Goal: Book appointment/travel/reservation

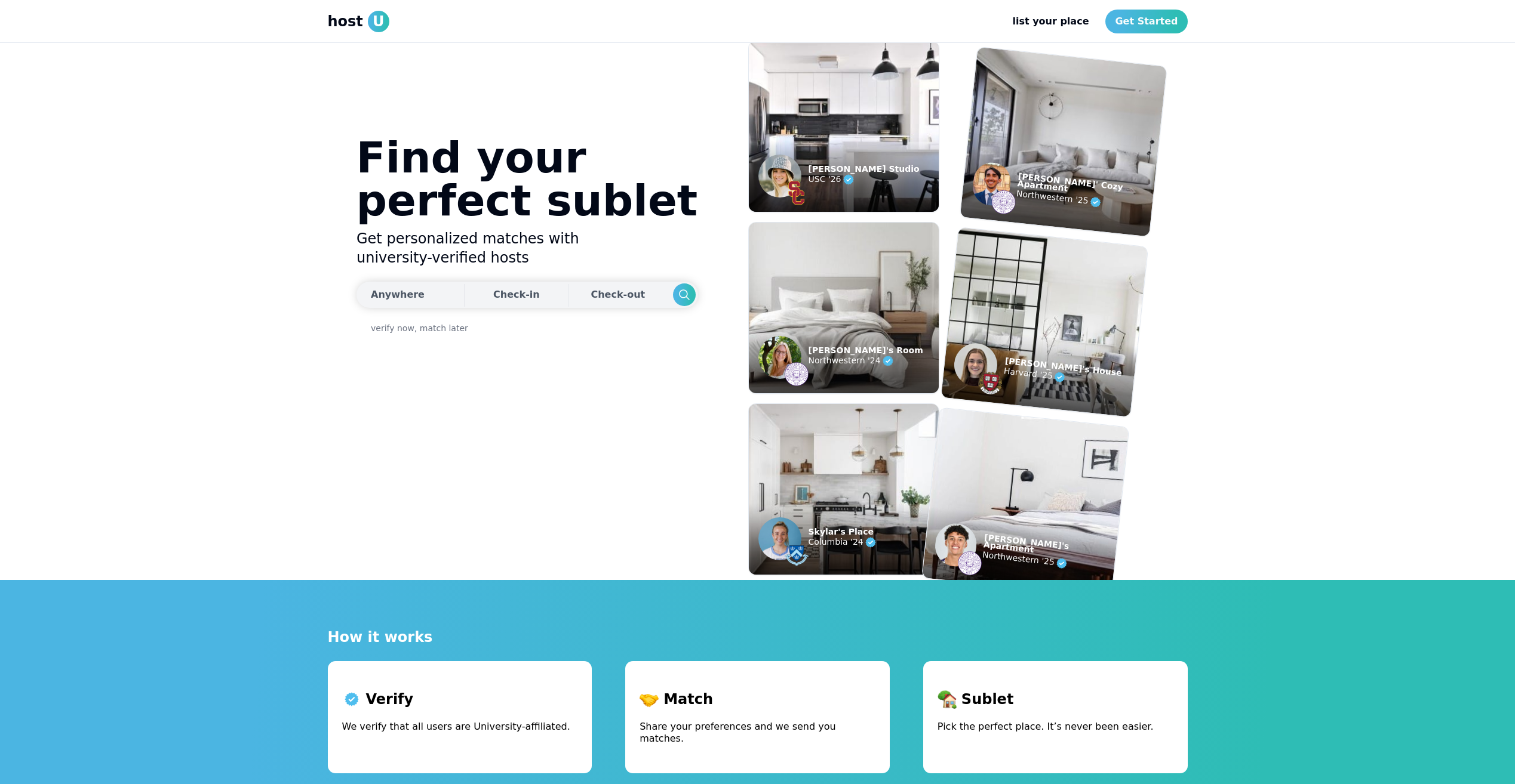
click at [410, 293] on div "Anywhere" at bounding box center [398, 294] width 54 height 14
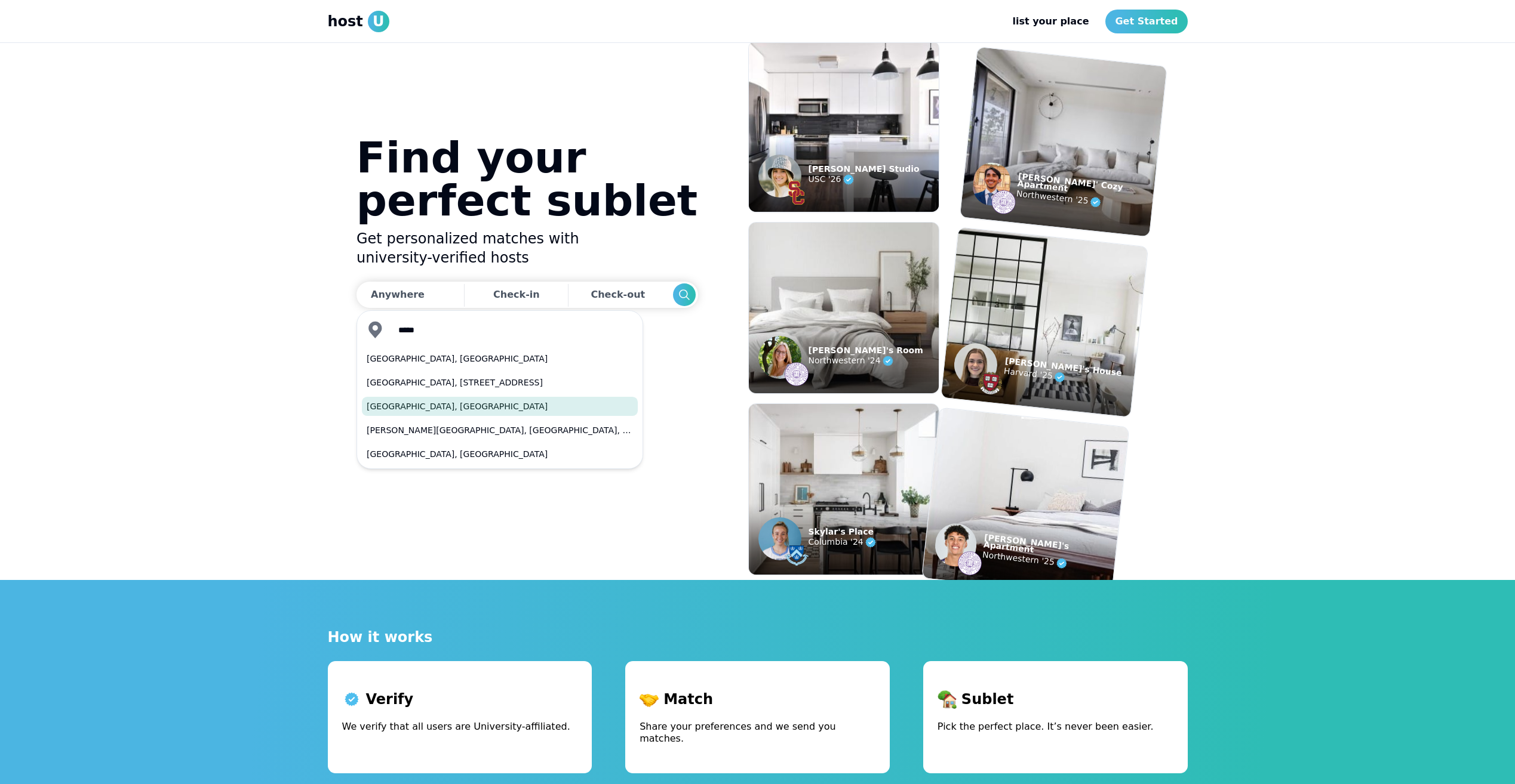
click at [414, 400] on button "[GEOGRAPHIC_DATA], [GEOGRAPHIC_DATA]" at bounding box center [499, 406] width 276 height 19
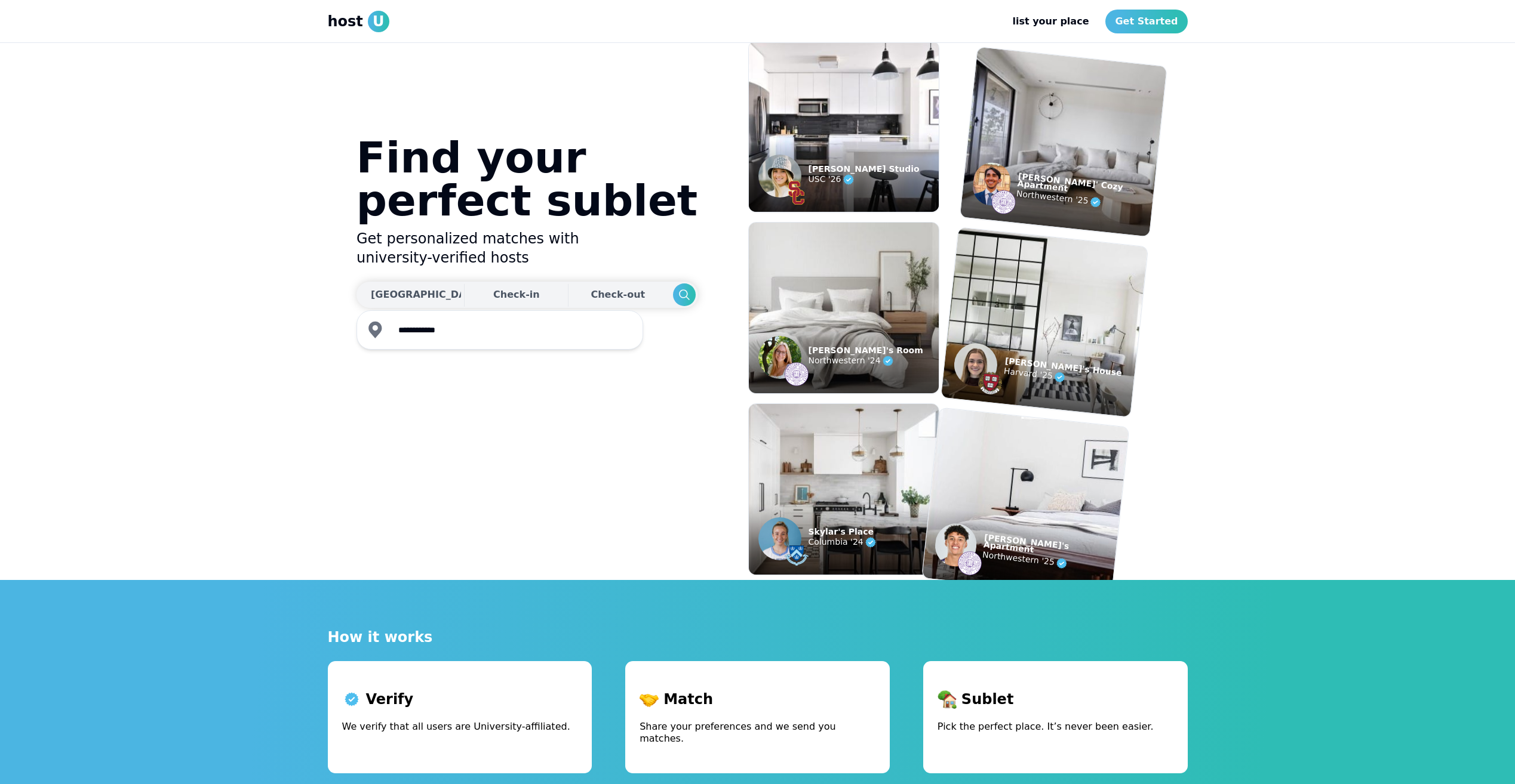
type input "**********"
click at [493, 287] on div "Check-in" at bounding box center [516, 295] width 46 height 24
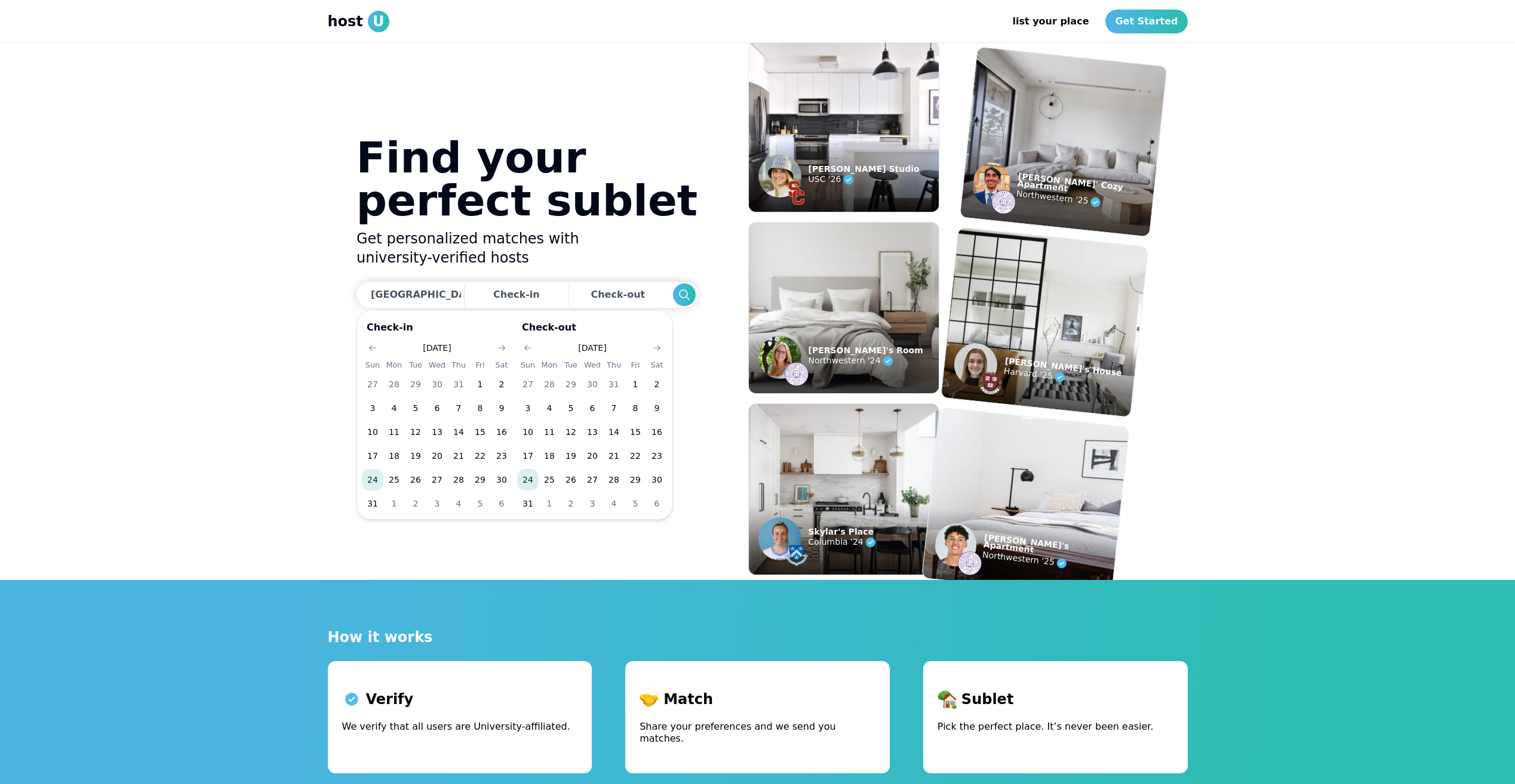
click at [613, 241] on h2 "Get personalized matches with university-verified hosts" at bounding box center [527, 248] width 342 height 38
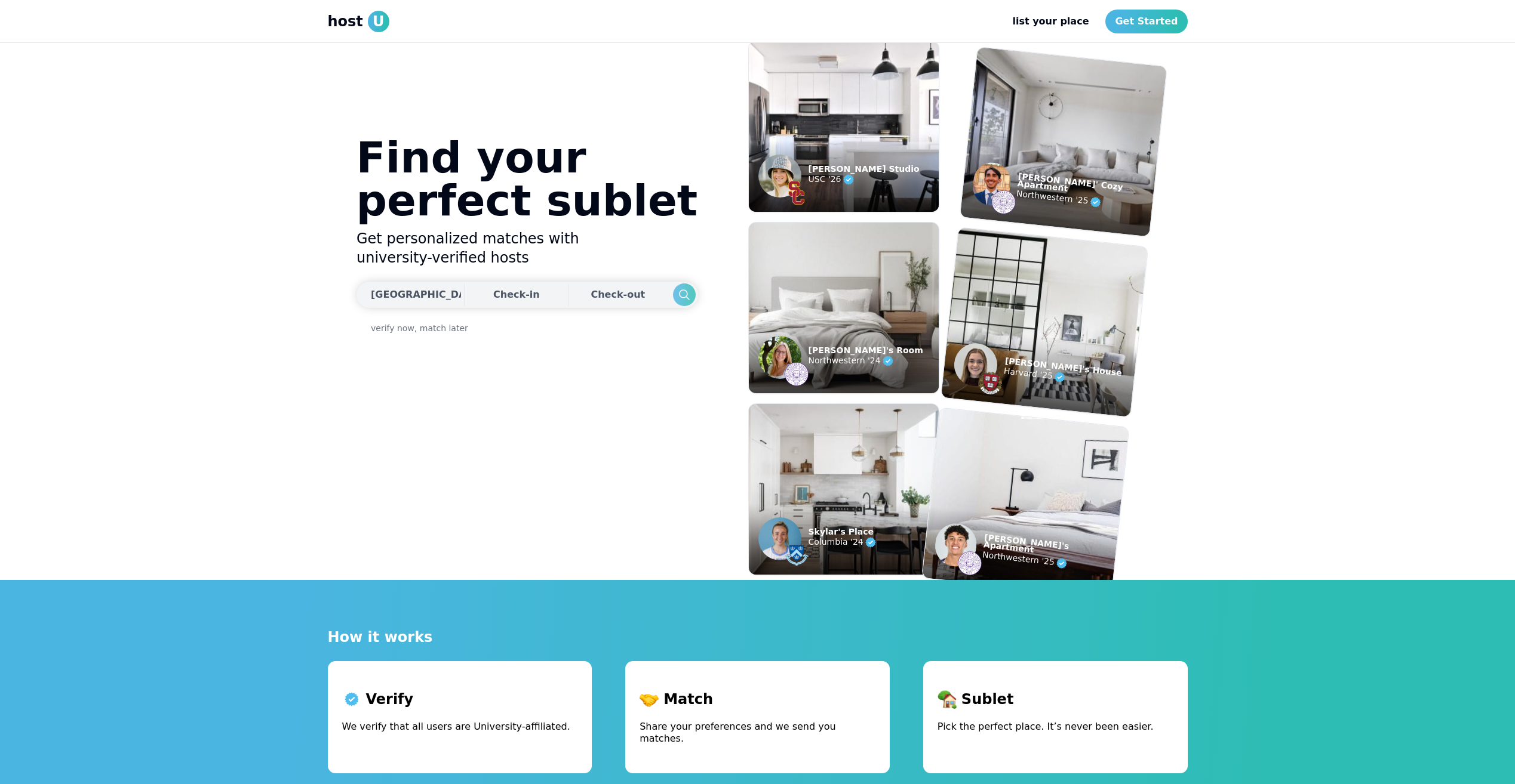
click at [672, 305] on button "Search" at bounding box center [683, 294] width 23 height 23
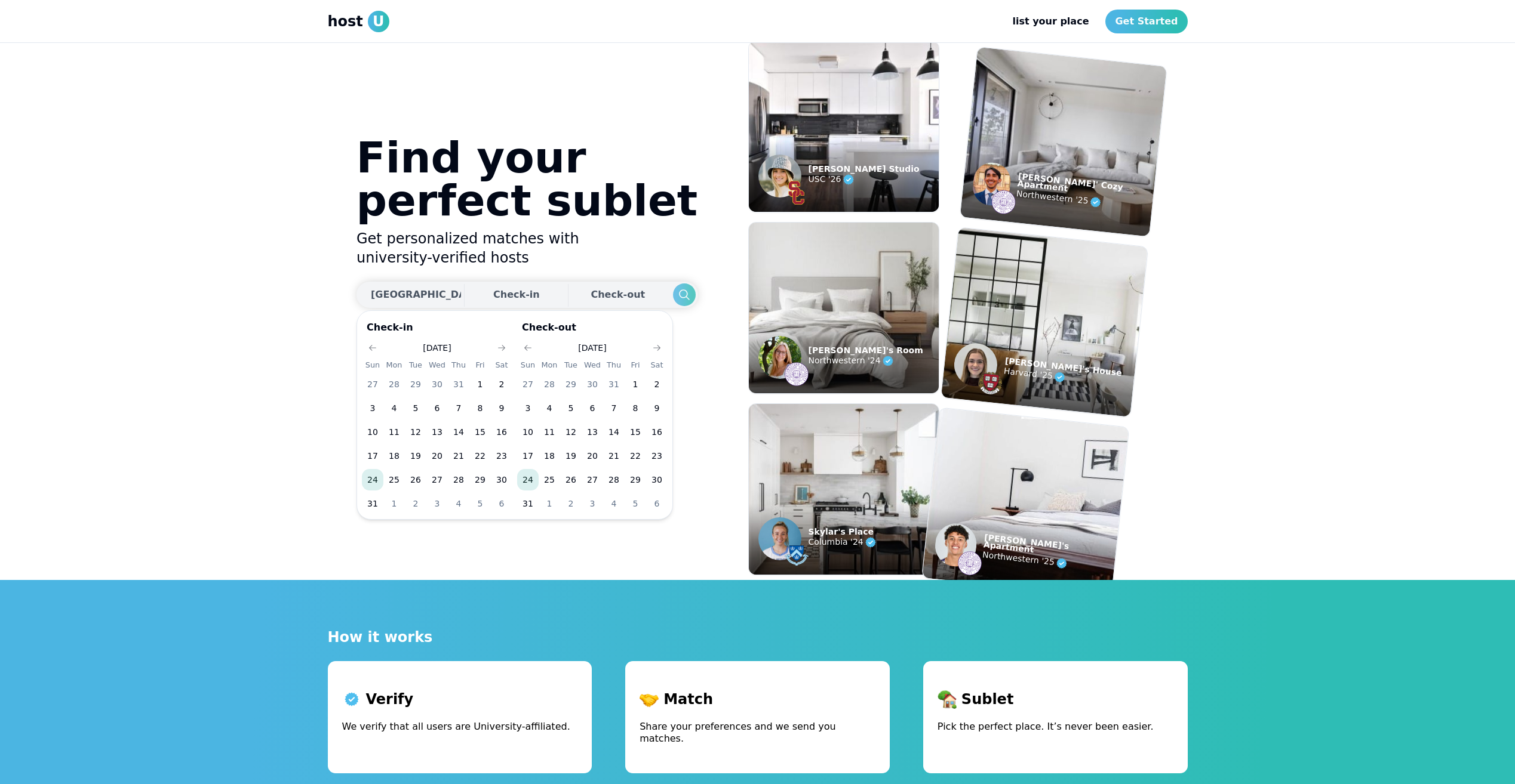
click at [672, 287] on button "Search" at bounding box center [683, 294] width 23 height 23
click at [502, 348] on icon "Go to next month" at bounding box center [501, 347] width 9 height 9
click at [397, 386] on button "1" at bounding box center [393, 384] width 21 height 21
click at [658, 348] on icon "Go to next month" at bounding box center [656, 347] width 9 height 9
click at [656, 341] on button "Go to next month" at bounding box center [657, 348] width 17 height 17
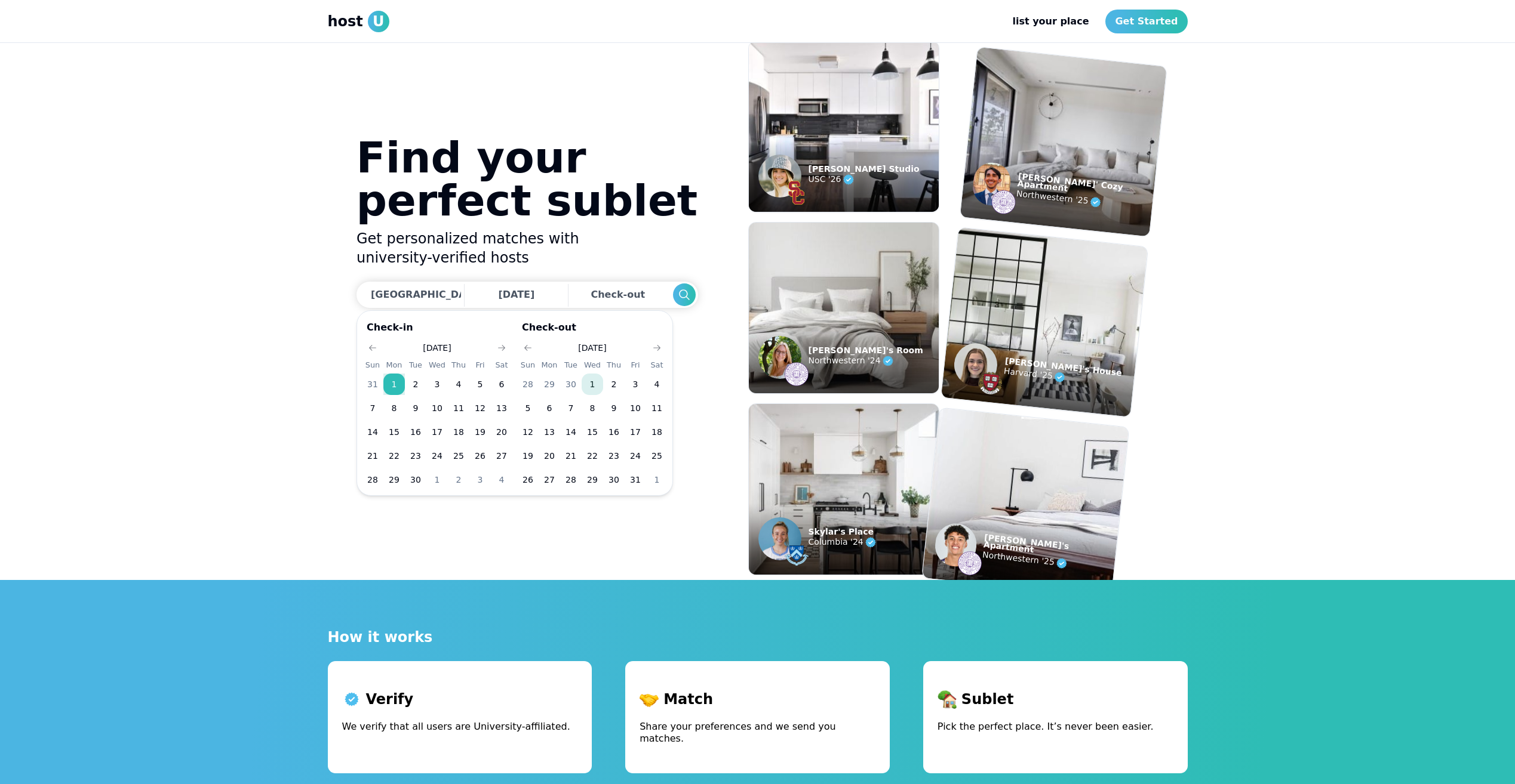
drag, startPoint x: 587, startPoint y: 382, endPoint x: 596, endPoint y: 328, distance: 54.7
click at [588, 382] on button "1" at bounding box center [591, 384] width 21 height 21
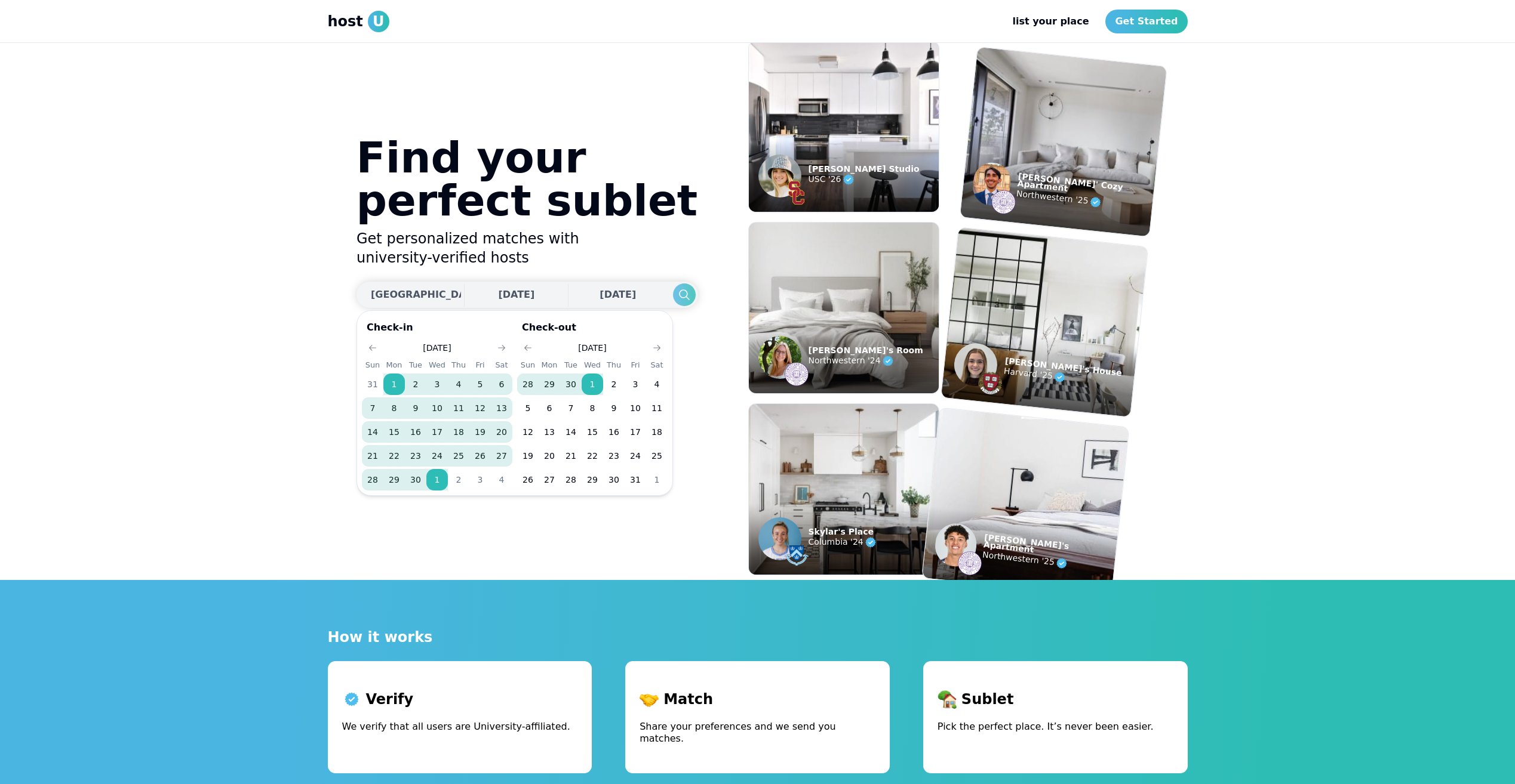
click at [677, 290] on icon "Search" at bounding box center [683, 294] width 14 height 14
